Goal: Check status: Check status

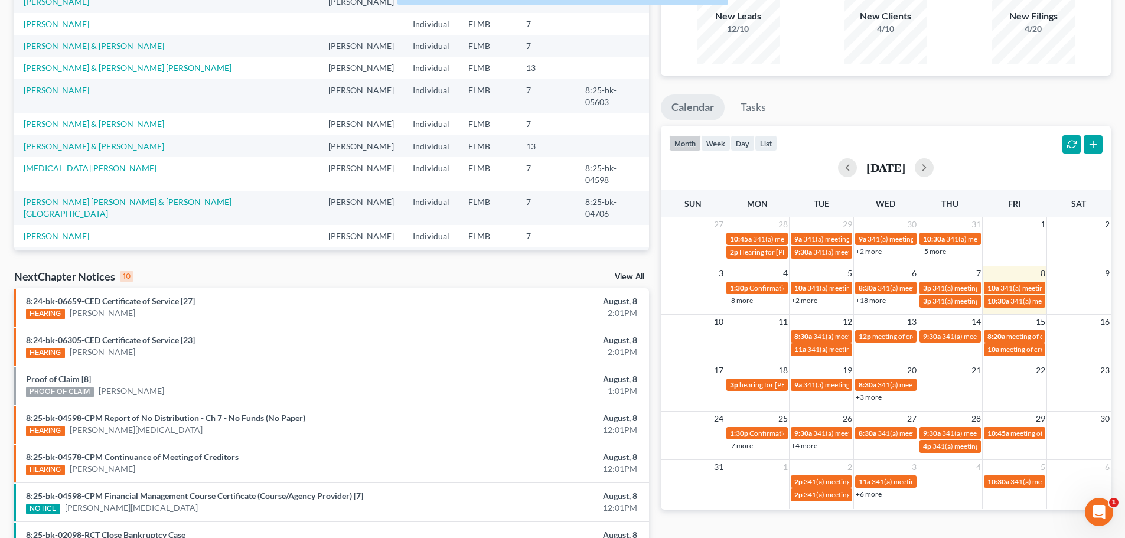
click at [796, 166] on div "[DATE]" at bounding box center [885, 167] width 433 height 19
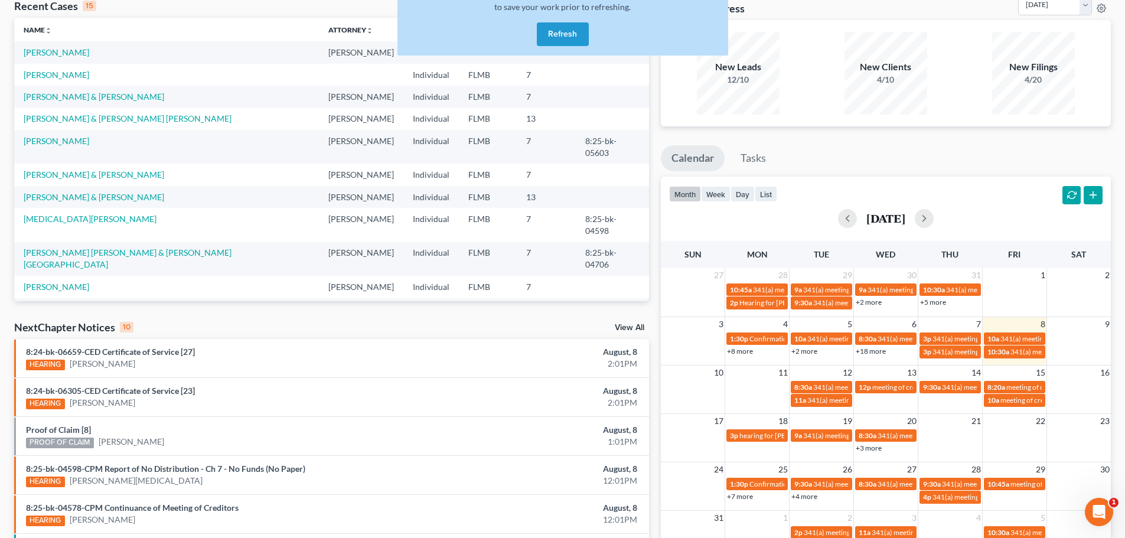
scroll to position [118, 0]
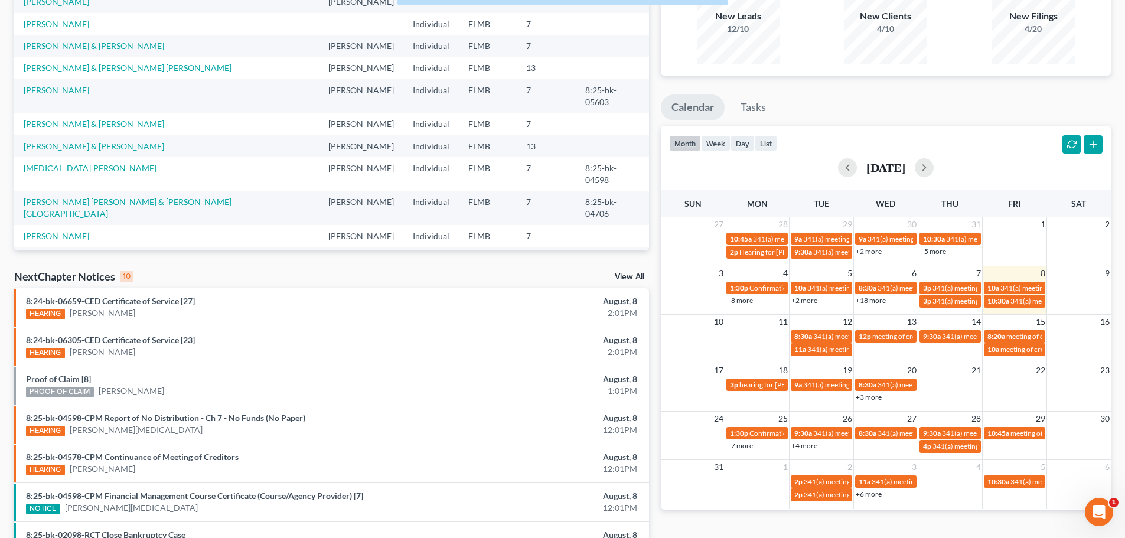
click at [959, 311] on div "3 4 5 6 7 8 9 1:30p Confirmation hearing for [PERSON_NAME] 10a 341(a) meeting f…" at bounding box center [886, 290] width 450 height 48
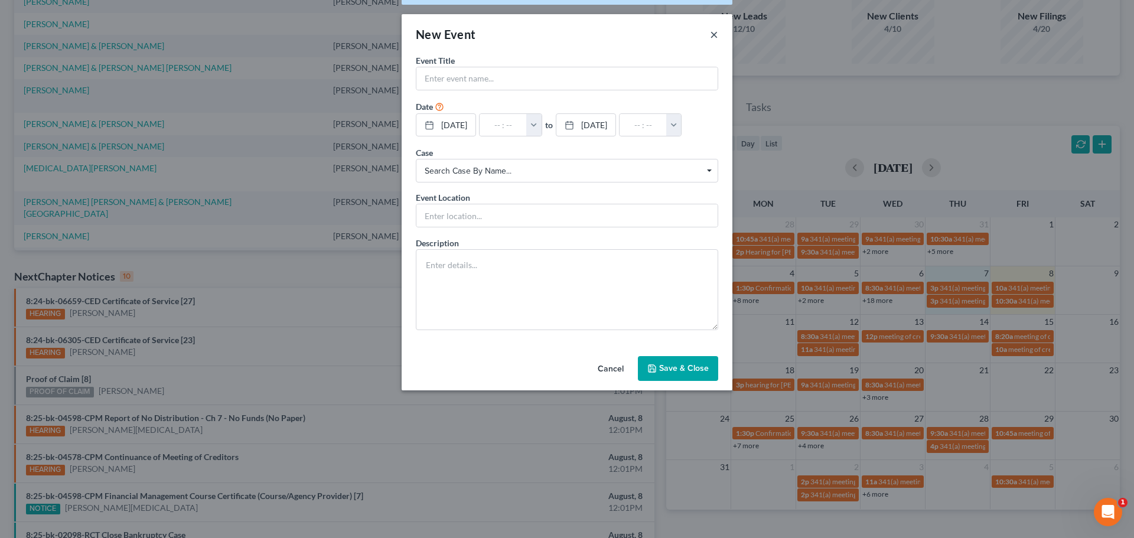
click at [713, 31] on button "×" at bounding box center [714, 34] width 8 height 14
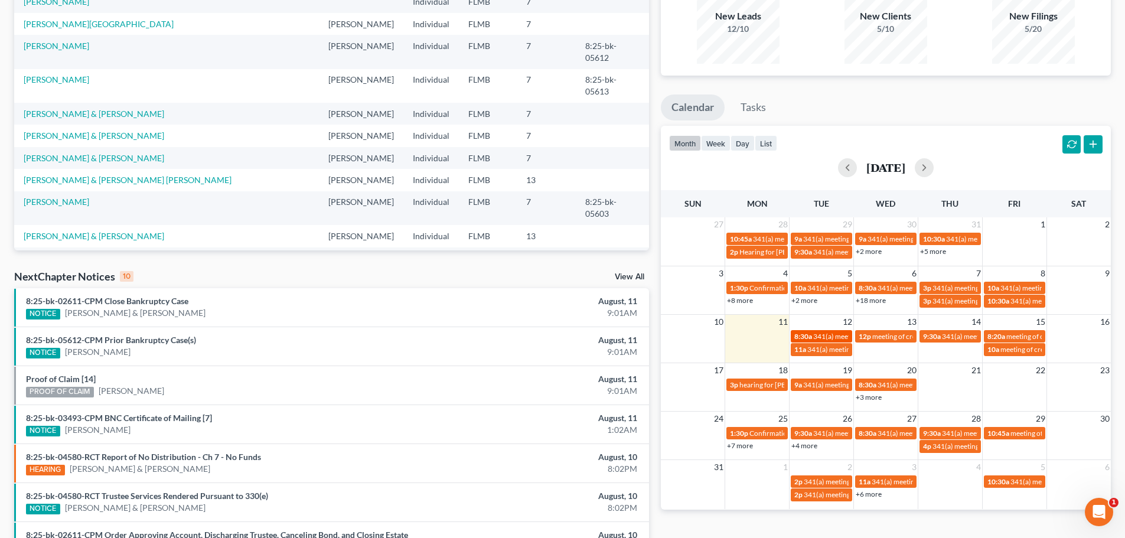
click at [818, 336] on span "341(a) meeting for [PERSON_NAME] & [PERSON_NAME]" at bounding box center [901, 336] width 177 height 9
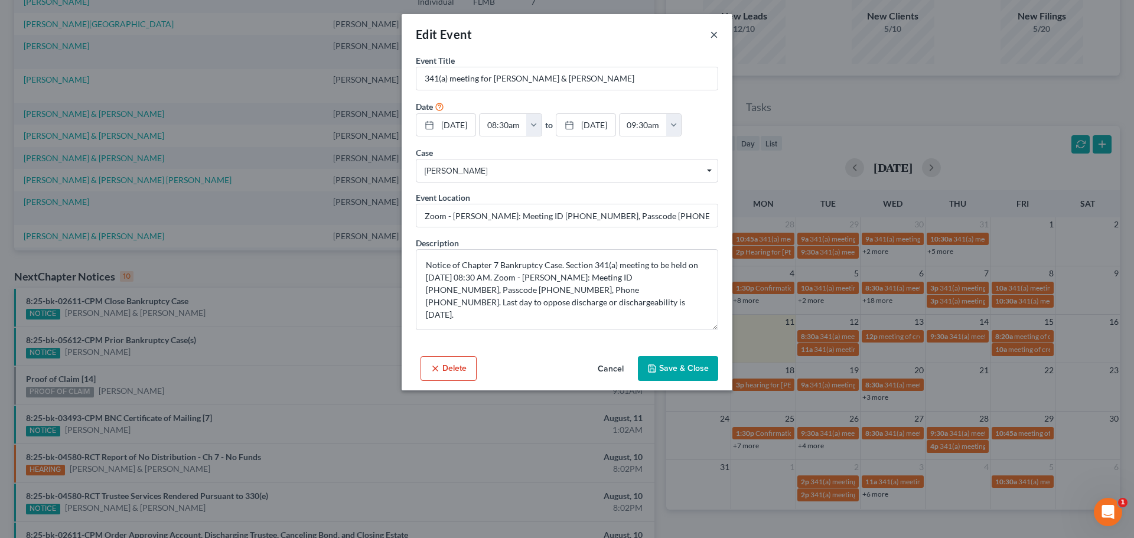
click at [714, 38] on button "×" at bounding box center [714, 34] width 8 height 14
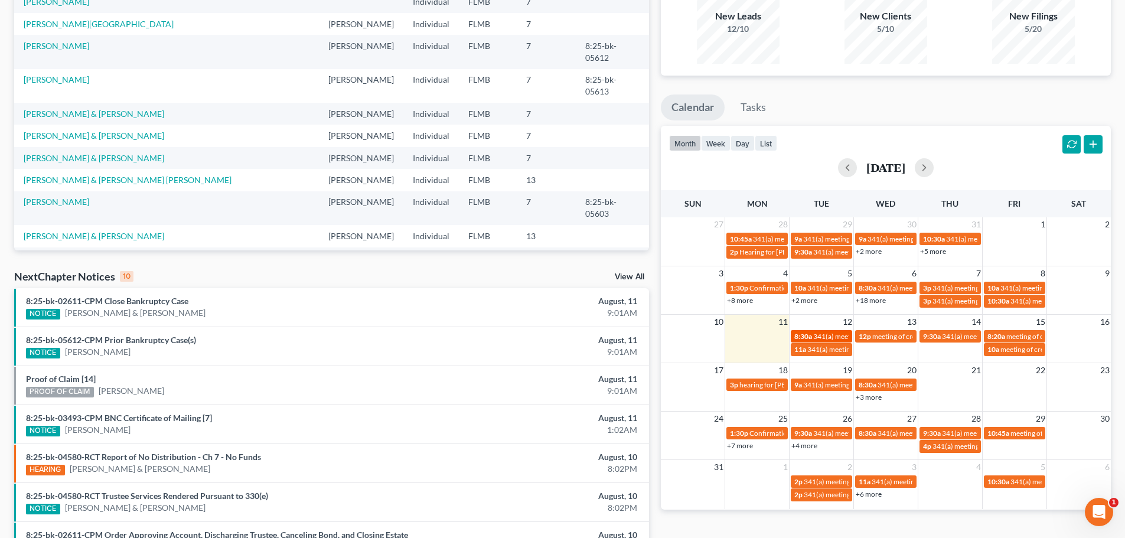
click at [798, 337] on span "8:30a" at bounding box center [803, 336] width 18 height 9
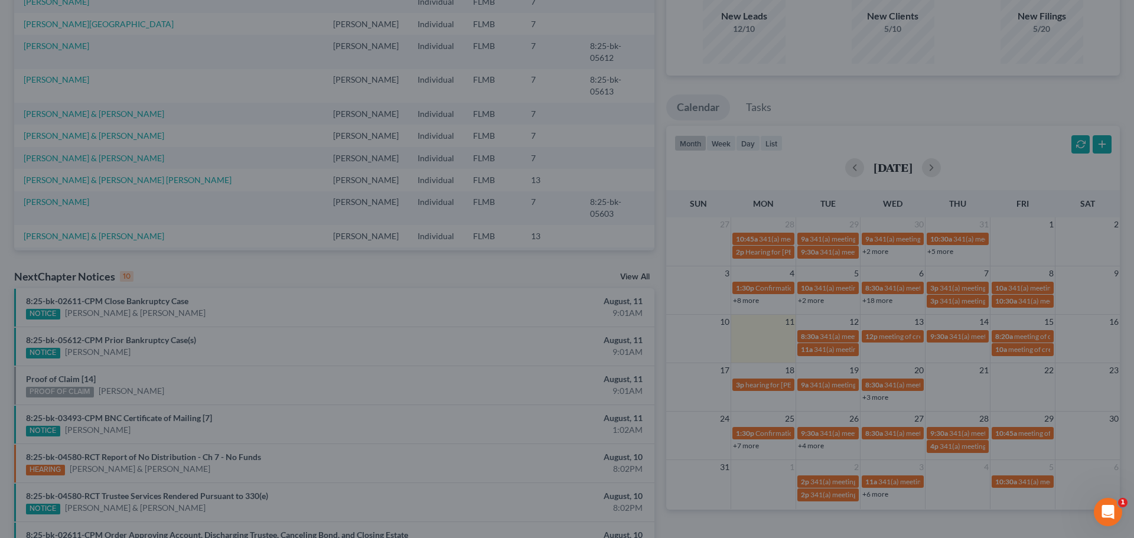
click at [817, 348] on div "Edit Event × Event Title * 341(a) meeting for Jose Gonzalez & Adriana Gonzalez …" at bounding box center [567, 269] width 1134 height 538
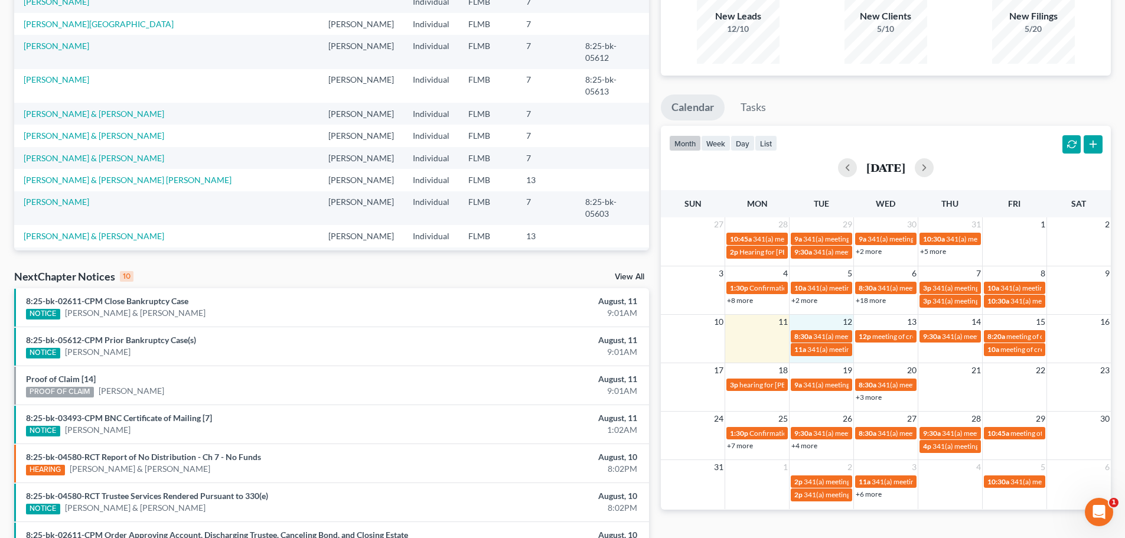
click at [822, 357] on div "10 11 12 13 14 15 16 8:30a 341(a) meeting for Jose Gonzalez & Adriana Gonzalez …" at bounding box center [886, 335] width 450 height 43
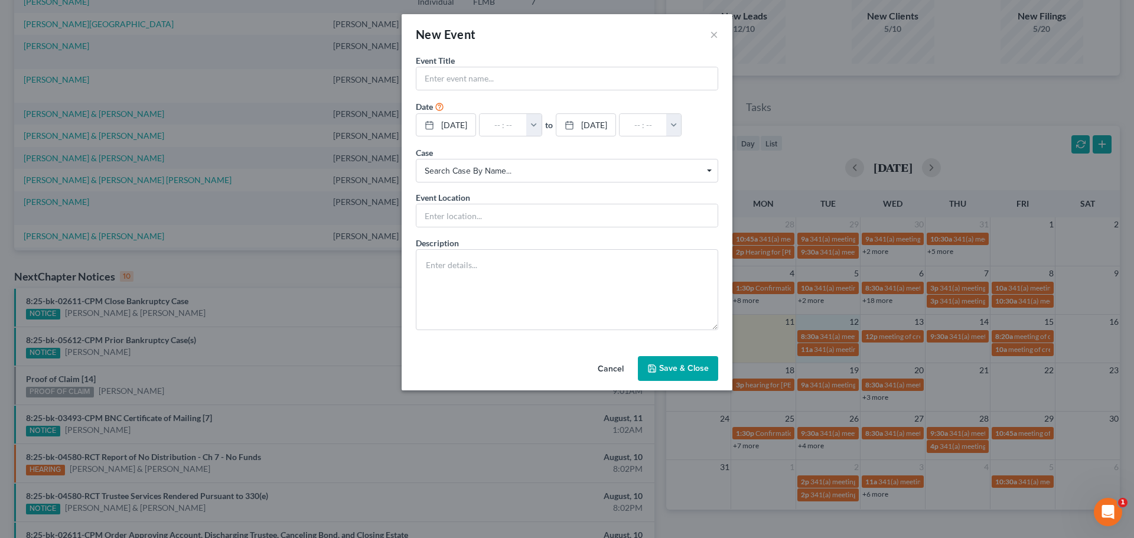
click at [821, 349] on div "New Event × Event Title * Date 8/12/2025 close Date 8/12/2025 Time 12:00 AM che…" at bounding box center [567, 269] width 1134 height 538
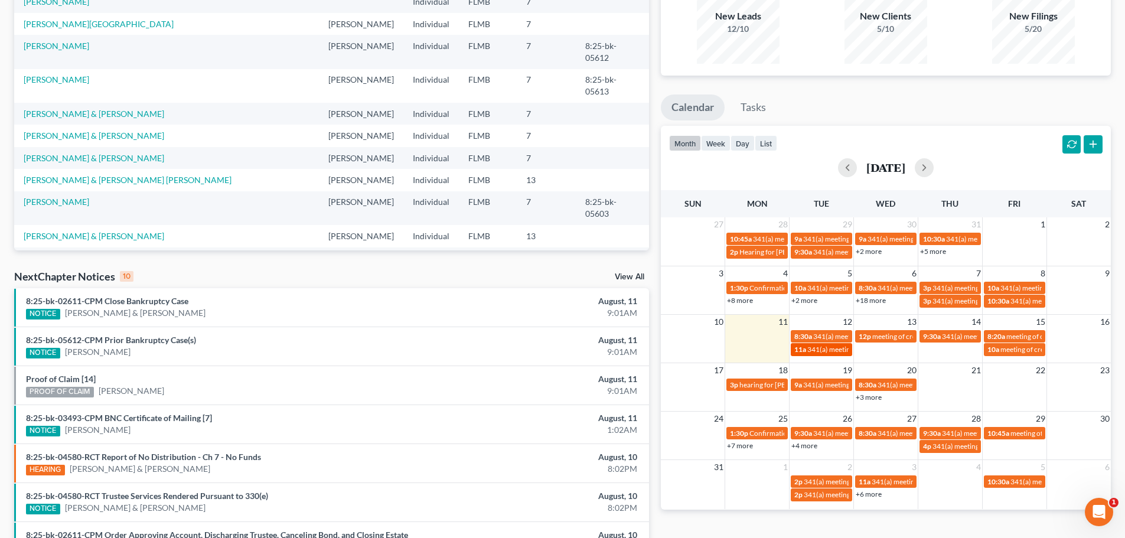
click at [821, 348] on span "341(a) meeting for [PERSON_NAME]" at bounding box center [864, 349] width 114 height 9
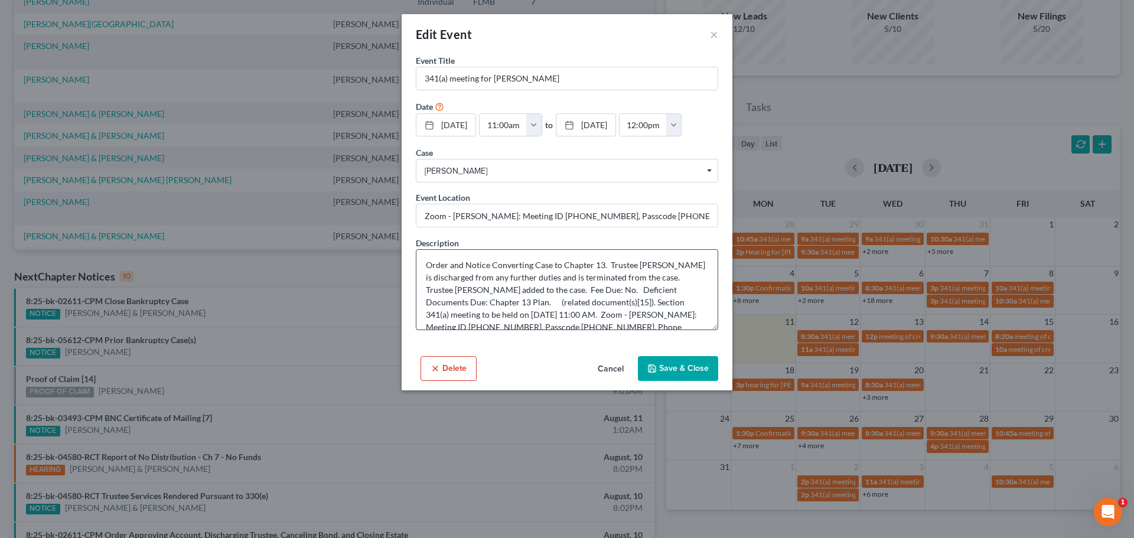
click at [713, 321] on textarea "Order and Notice Converting Case to Chapter 13. Trustee Dawn A Carapella is dis…" at bounding box center [567, 289] width 302 height 81
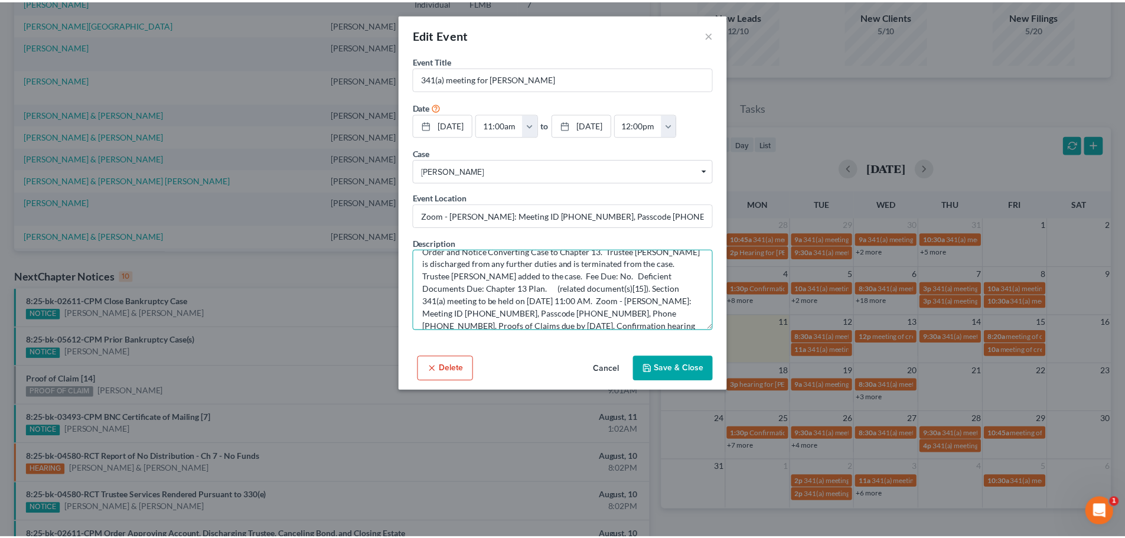
scroll to position [24, 0]
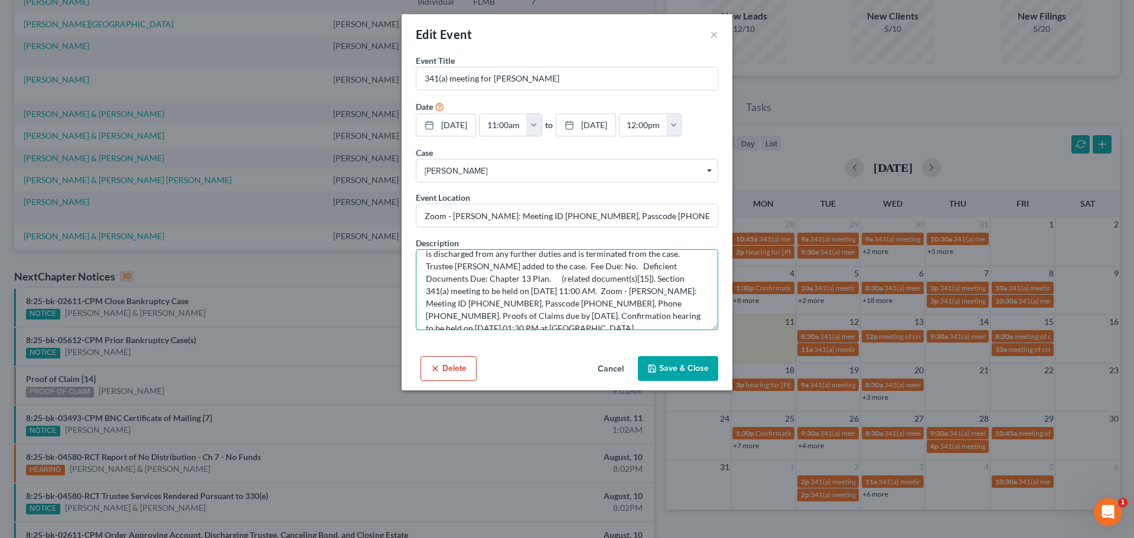
drag, startPoint x: 469, startPoint y: 302, endPoint x: 519, endPoint y: 301, distance: 50.2
click at [519, 301] on textarea "Order and Notice Converting Case to Chapter 13. Trustee Dawn A Carapella is dis…" at bounding box center [567, 289] width 302 height 81
click at [557, 296] on textarea "Order and Notice Converting Case to Chapter 13. Trustee Dawn A Carapella is dis…" at bounding box center [567, 289] width 302 height 81
click at [556, 303] on textarea "Order and Notice Converting Case to Chapter 13. Trustee Dawn A Carapella is dis…" at bounding box center [567, 289] width 302 height 81
drag, startPoint x: 556, startPoint y: 304, endPoint x: 604, endPoint y: 305, distance: 47.8
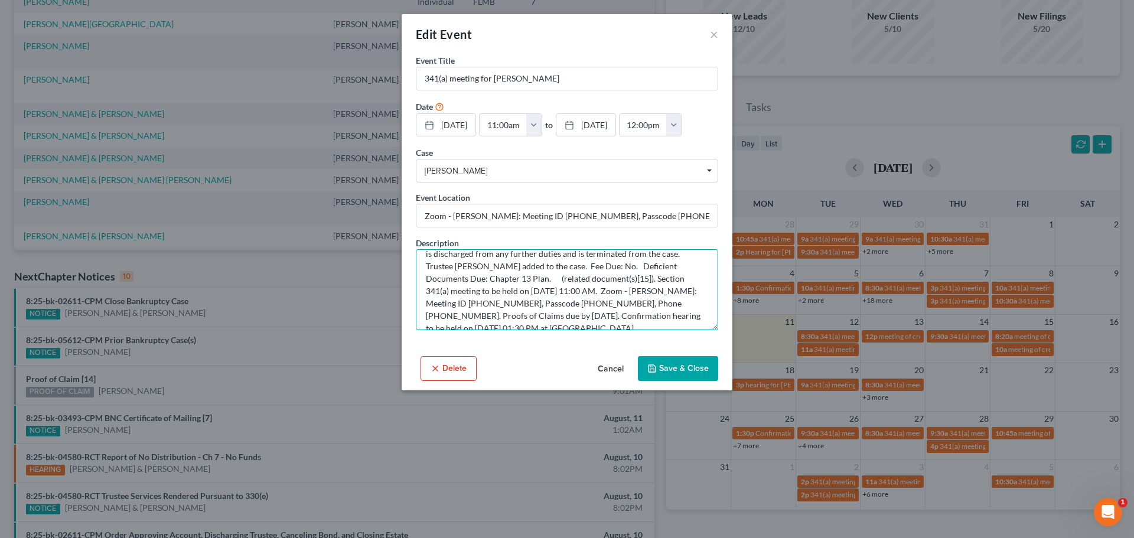
click at [604, 305] on textarea "Order and Notice Converting Case to Chapter 13. Trustee Dawn A Carapella is dis…" at bounding box center [567, 289] width 302 height 81
click at [710, 33] on button "×" at bounding box center [714, 34] width 8 height 14
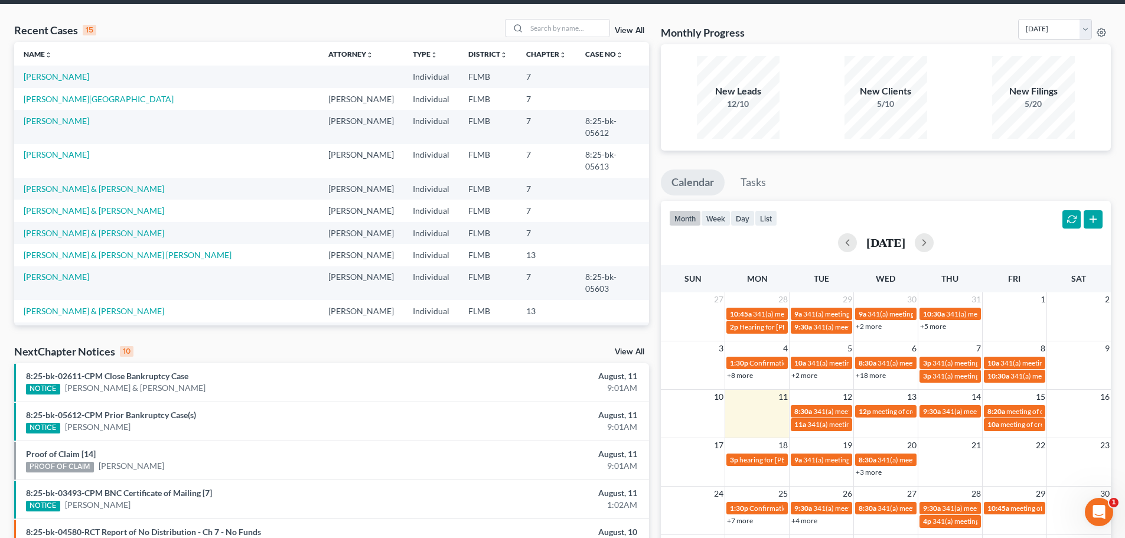
scroll to position [0, 0]
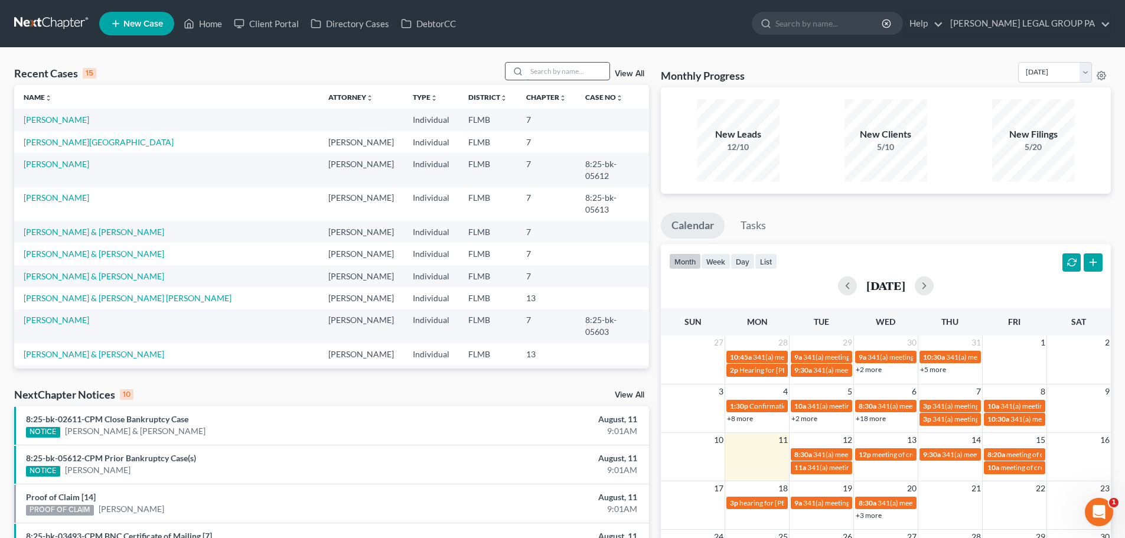
click at [554, 74] on input "search" at bounding box center [568, 71] width 83 height 17
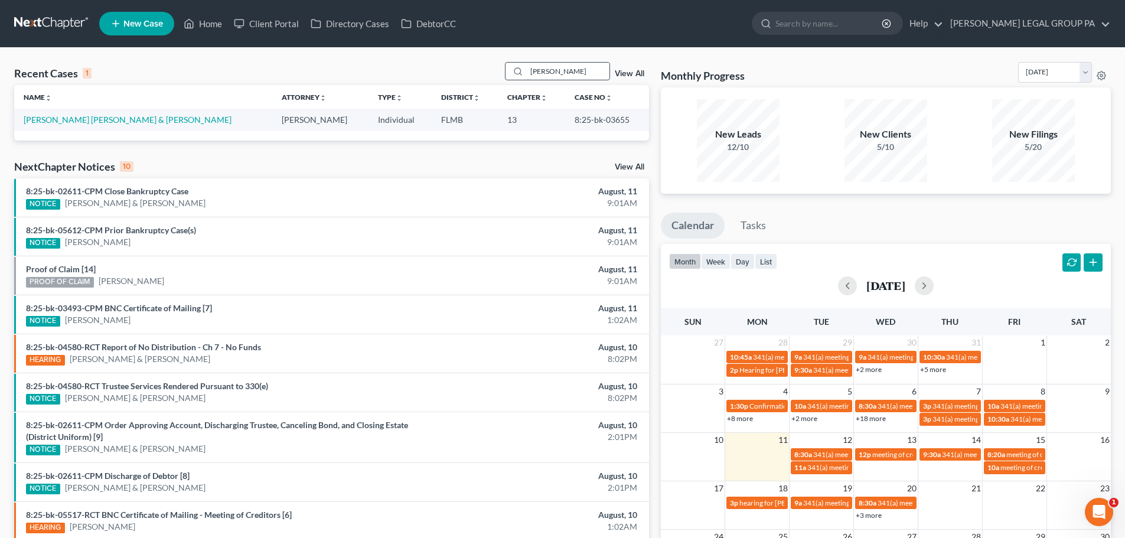
type input "carde"
click at [136, 120] on link "Carde Arce, Emmanuel & Carde, Raquel" at bounding box center [128, 120] width 208 height 10
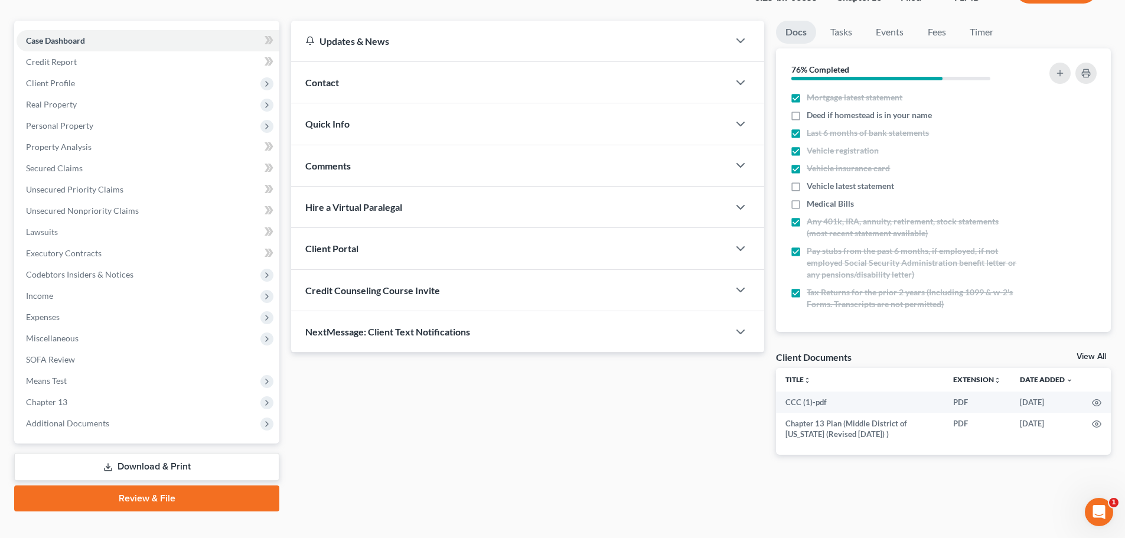
scroll to position [111, 0]
